Goal: Task Accomplishment & Management: Manage account settings

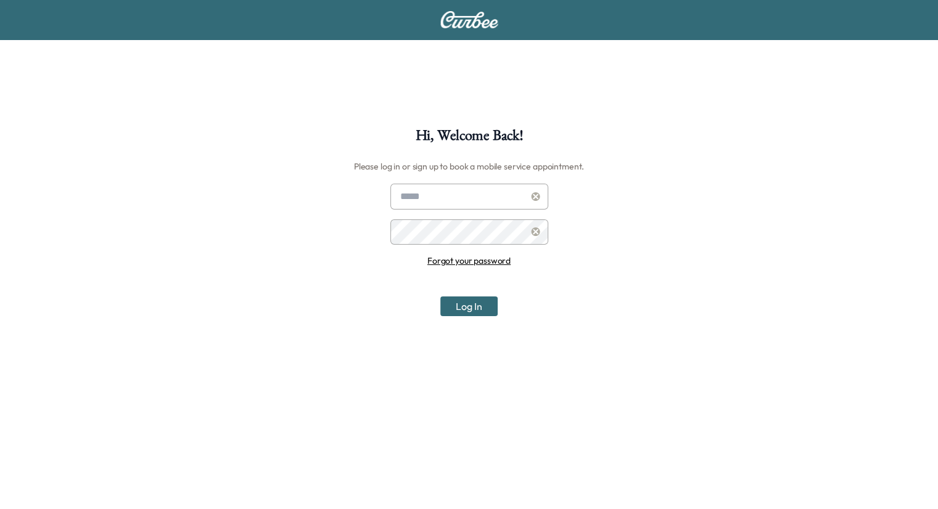
drag, startPoint x: 501, startPoint y: 87, endPoint x: 496, endPoint y: 75, distance: 13.0
click at [501, 87] on div "Hi, Welcome Back! Please log in or sign up to book a mobile service appointment…" at bounding box center [469, 319] width 938 height 638
click at [493, 194] on input "text" at bounding box center [469, 197] width 158 height 26
paste input "**********"
type input "**********"
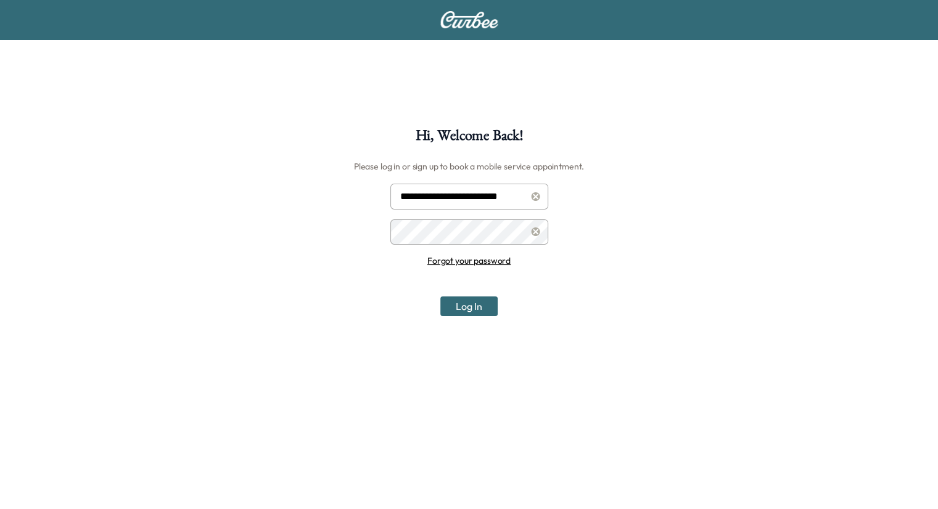
click at [471, 309] on button "Log In" at bounding box center [468, 307] width 57 height 20
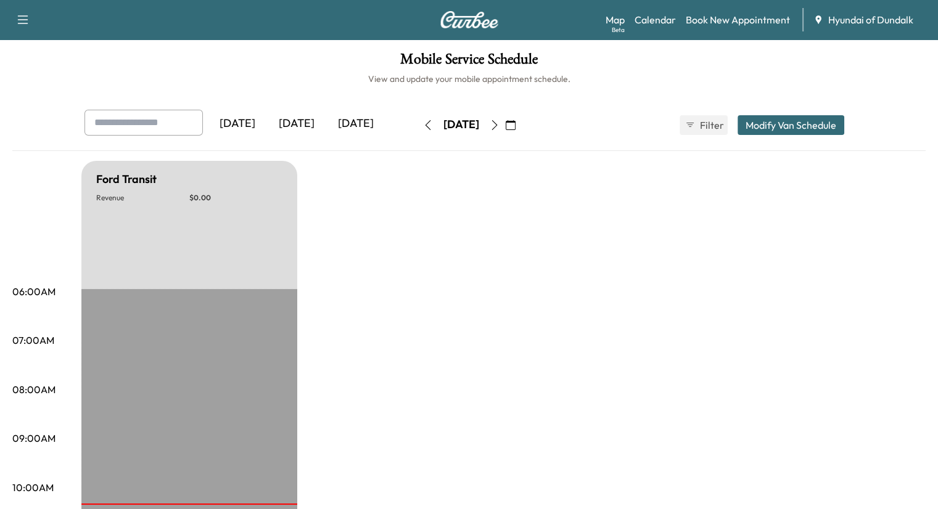
click at [817, 23] on icon at bounding box center [818, 20] width 10 height 10
click at [844, 22] on span "Hyundai of Dundalk" at bounding box center [870, 19] width 85 height 15
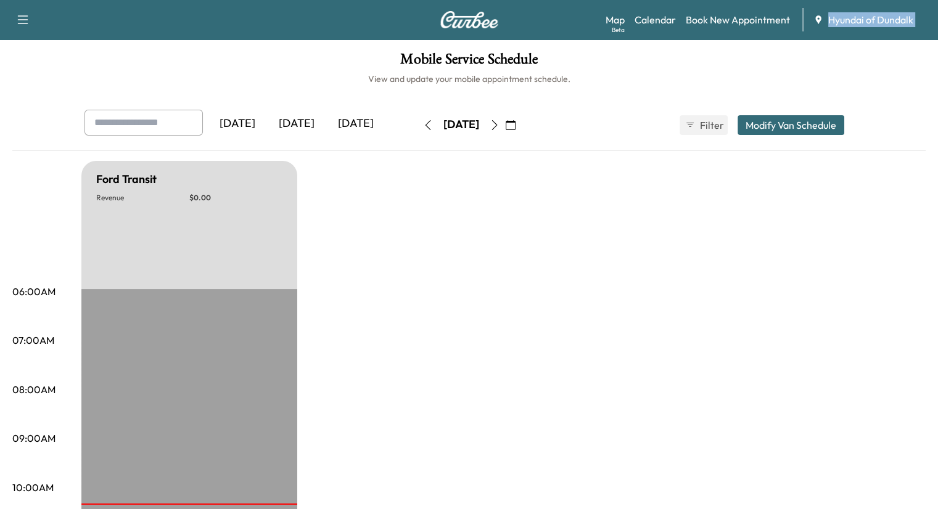
click at [863, 22] on span "Hyundai of Dundalk" at bounding box center [870, 19] width 85 height 15
drag, startPoint x: 863, startPoint y: 22, endPoint x: 834, endPoint y: 29, distance: 29.8
click at [863, 22] on span "Hyundai of Dundalk" at bounding box center [870, 19] width 85 height 15
click at [815, 21] on icon at bounding box center [818, 20] width 10 height 10
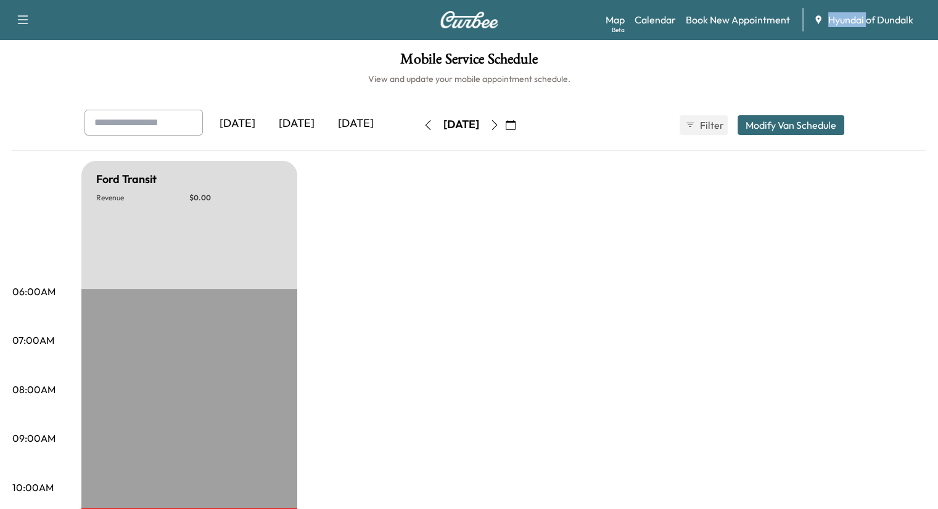
click at [868, 21] on span "Hyundai of Dundalk" at bounding box center [870, 19] width 85 height 15
click at [927, 20] on div "Support Log Out Map Beta Calendar Book New Appointment Hyundai of Dundalk" at bounding box center [469, 19] width 938 height 39
